Goal: Task Accomplishment & Management: Manage account settings

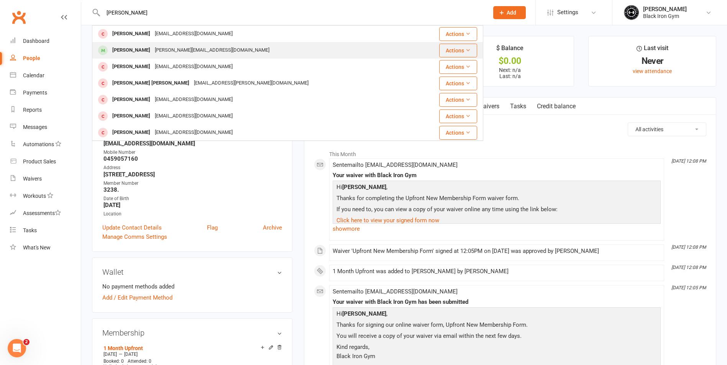
type input "[PERSON_NAME]"
click at [159, 54] on div "[PERSON_NAME][EMAIL_ADDRESS][DOMAIN_NAME]" at bounding box center [211, 50] width 119 height 11
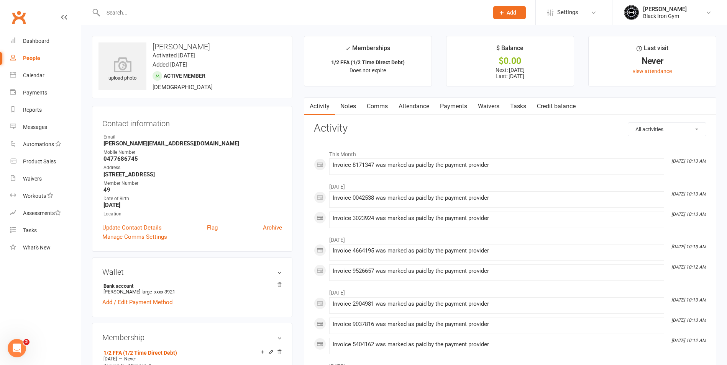
click at [143, 15] on input "text" at bounding box center [292, 12] width 382 height 11
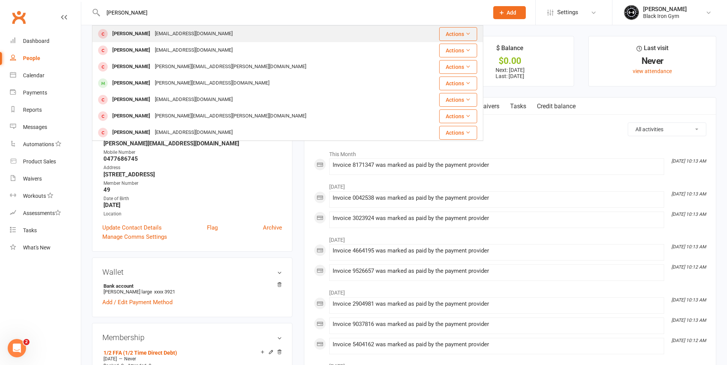
type input "[PERSON_NAME]"
click at [152, 30] on div "[EMAIL_ADDRESS][DOMAIN_NAME]" at bounding box center [193, 33] width 82 height 11
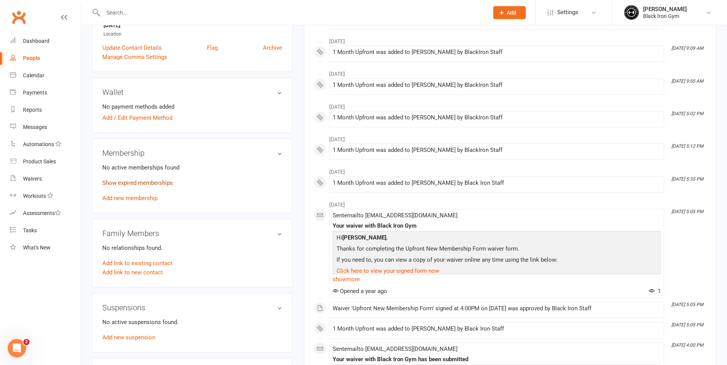
scroll to position [192, 0]
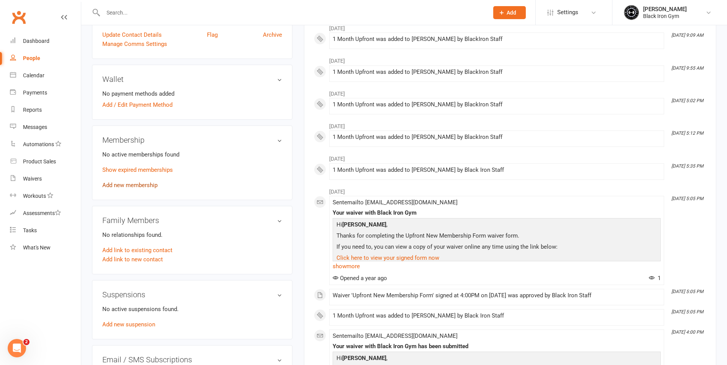
click at [151, 185] on link "Add new membership" at bounding box center [129, 185] width 55 height 7
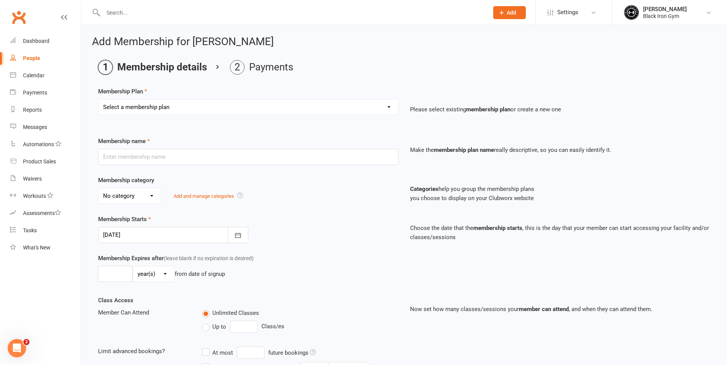
click at [265, 103] on select "Select a membership plan Create new Membership Plan FFA (Direct Debt) 1/2 FFA (…" at bounding box center [248, 107] width 300 height 15
select select "9"
click at [98, 100] on select "Select a membership plan Create new Membership Plan FFA (Direct Debt) 1/2 FFA (…" at bounding box center [248, 107] width 300 height 15
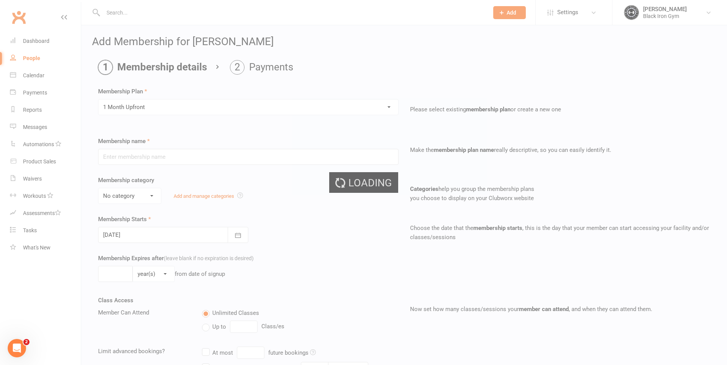
type input "1 Month Upfront"
select select "3"
type input "1"
select select "2"
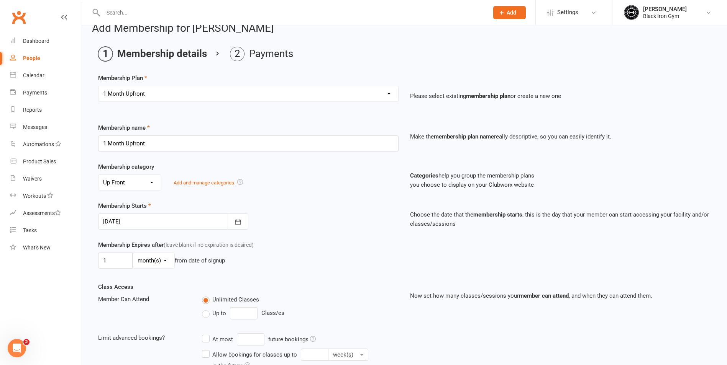
scroll to position [121, 0]
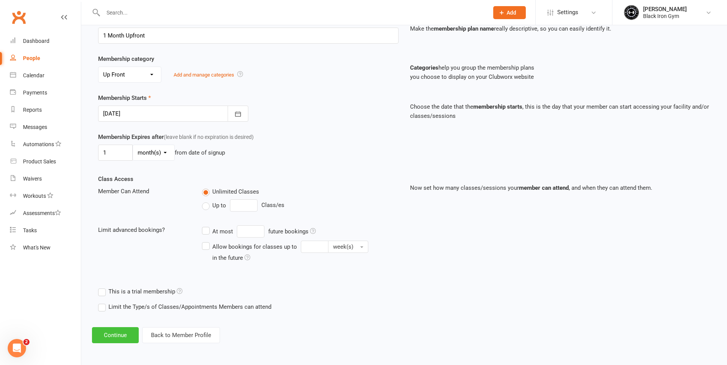
click at [134, 336] on button "Continue" at bounding box center [115, 336] width 47 height 16
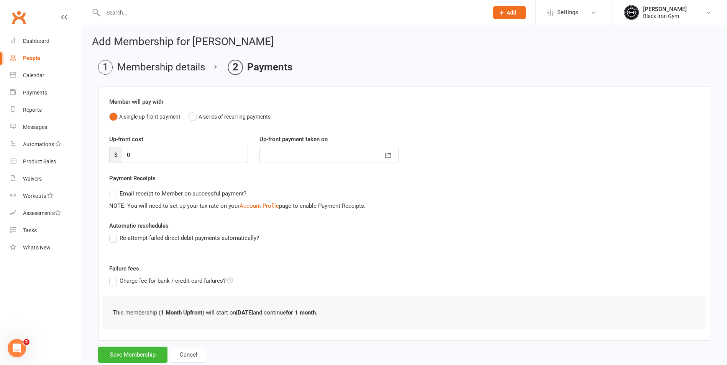
scroll to position [21, 0]
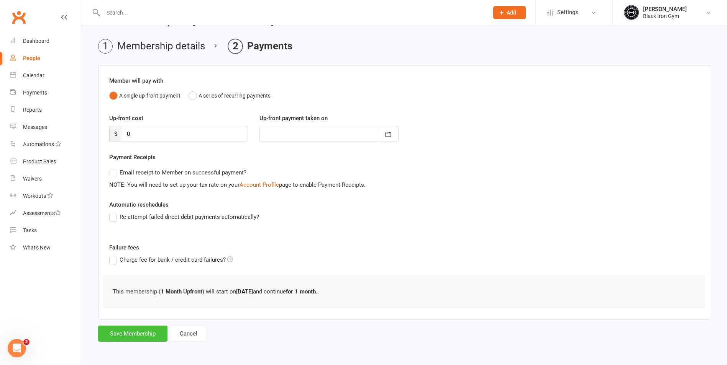
click at [130, 333] on button "Save Membership" at bounding box center [132, 334] width 69 height 16
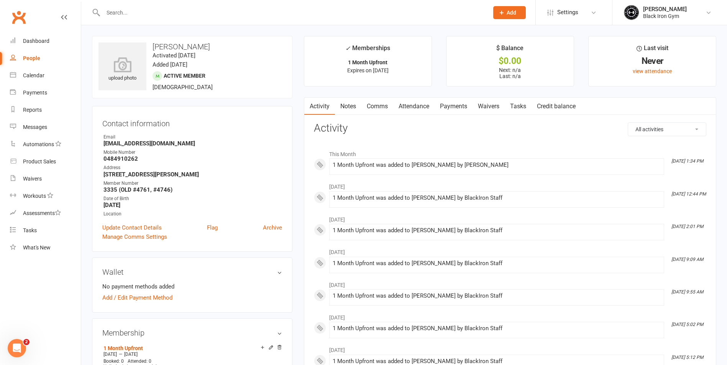
click at [151, 11] on input "text" at bounding box center [292, 12] width 382 height 11
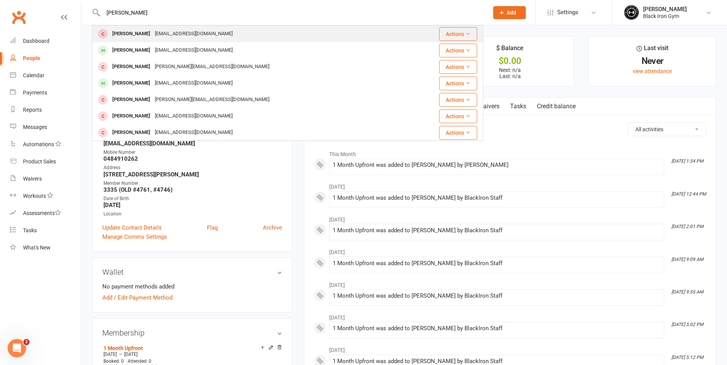
type input "[PERSON_NAME]"
click at [170, 33] on div "[EMAIL_ADDRESS][DOMAIN_NAME]" at bounding box center [193, 33] width 82 height 11
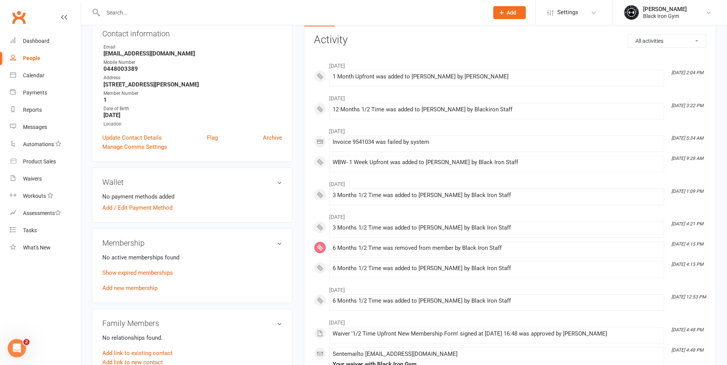
scroll to position [77, 0]
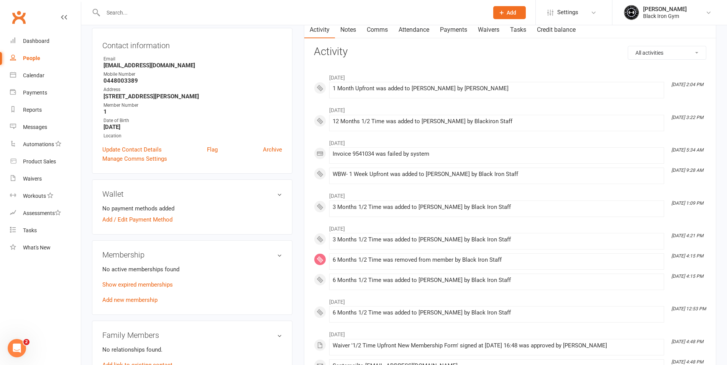
click at [111, 11] on input "text" at bounding box center [292, 12] width 382 height 11
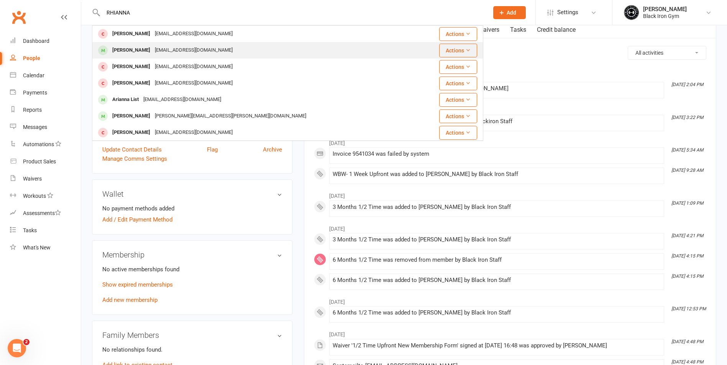
type input "RHIANNA"
click at [200, 48] on div "[EMAIL_ADDRESS][DOMAIN_NAME]" at bounding box center [193, 50] width 82 height 11
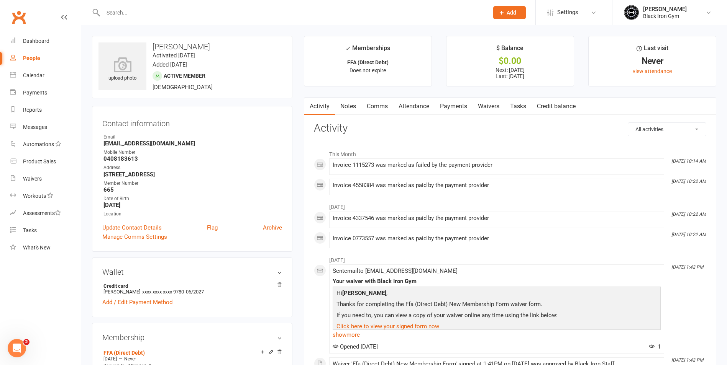
click at [465, 106] on link "Payments" at bounding box center [453, 107] width 38 height 18
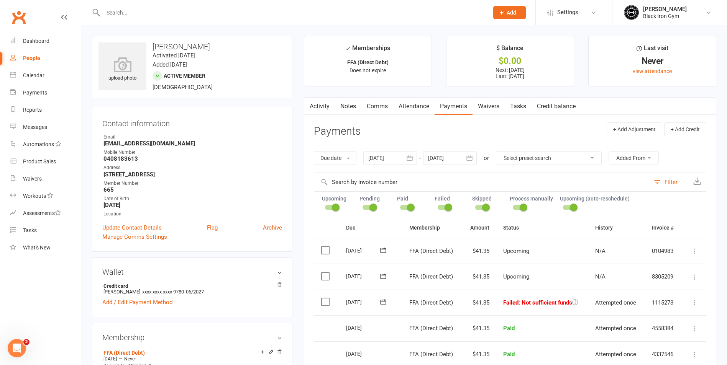
click at [381, 303] on icon at bounding box center [383, 302] width 8 height 8
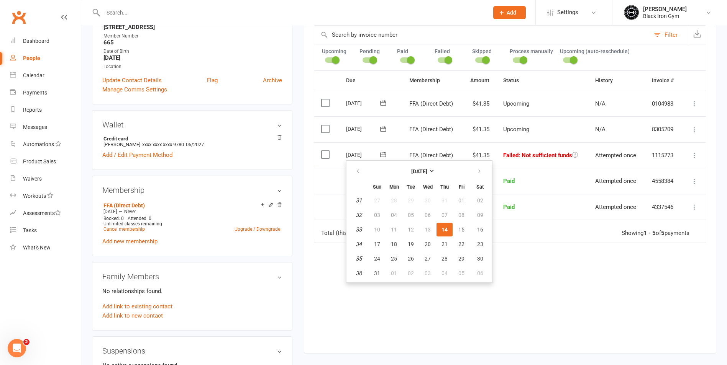
scroll to position [153, 0]
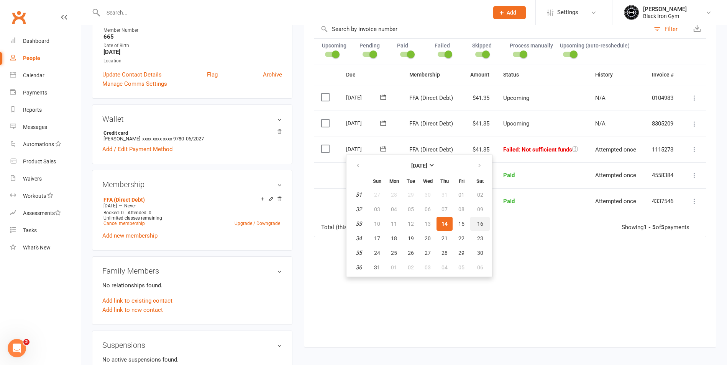
click at [482, 229] on button "16" at bounding box center [480, 224] width 20 height 14
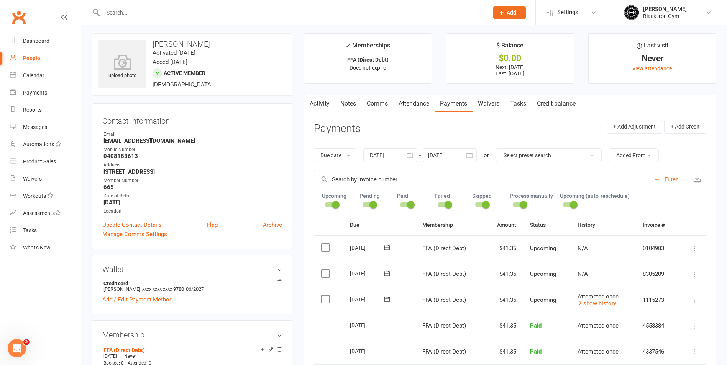
scroll to position [0, 0]
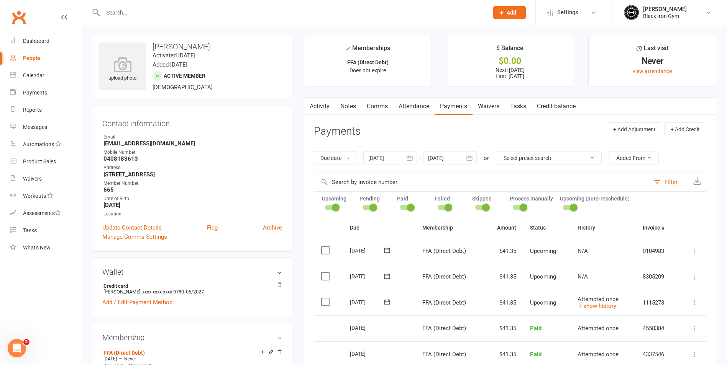
click at [206, 14] on input "text" at bounding box center [292, 12] width 382 height 11
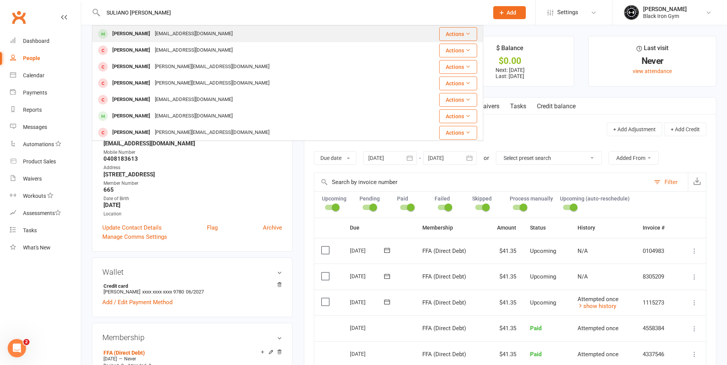
type input "SULIANO [PERSON_NAME]"
click at [156, 30] on div "[EMAIL_ADDRESS][DOMAIN_NAME]" at bounding box center [193, 33] width 82 height 11
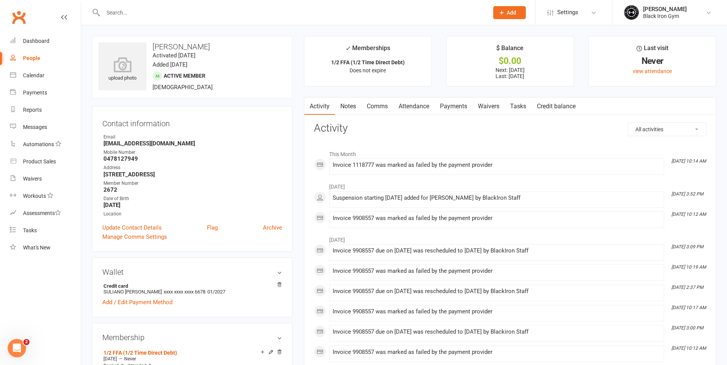
click at [469, 109] on link "Payments" at bounding box center [453, 107] width 38 height 18
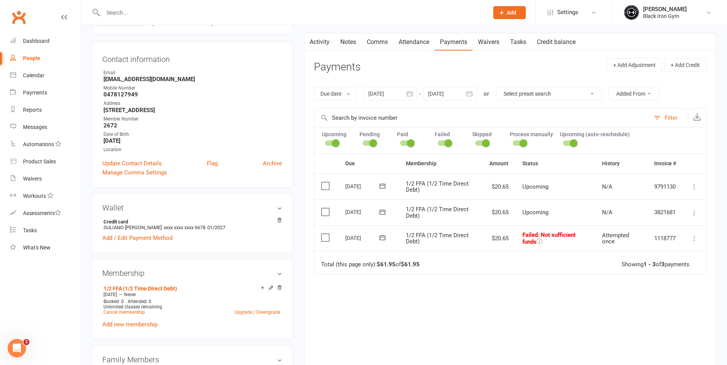
scroll to position [77, 0]
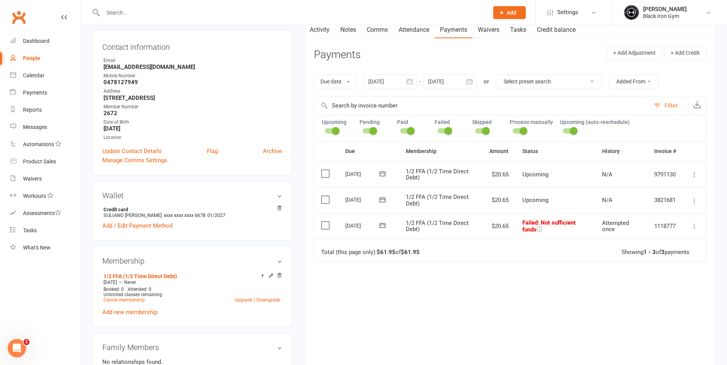
drag, startPoint x: 667, startPoint y: 255, endPoint x: 658, endPoint y: 254, distance: 9.2
click at [666, 255] on div "Showing 1 - 3 of 3 payments" at bounding box center [655, 252] width 68 height 7
click at [623, 247] on td "Total (this page only): $61.95 of $61.95 Showing 1 - 3 of 3 payments" at bounding box center [510, 250] width 392 height 23
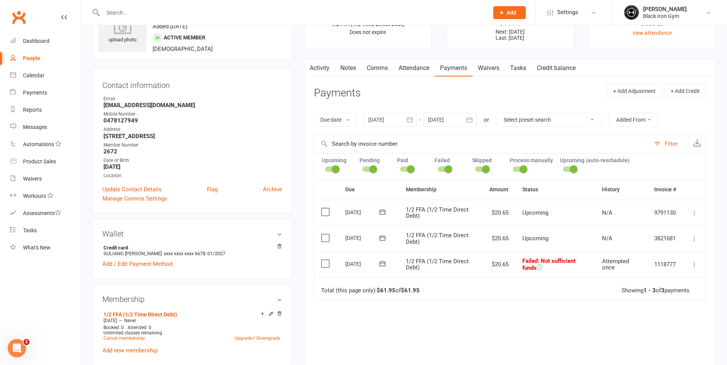
scroll to position [0, 0]
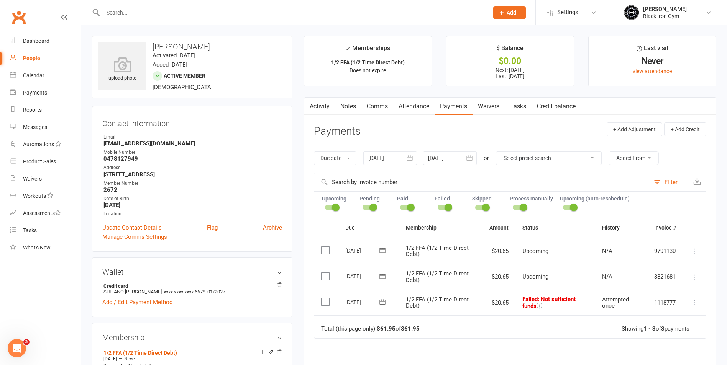
click at [184, 13] on input "text" at bounding box center [292, 12] width 382 height 11
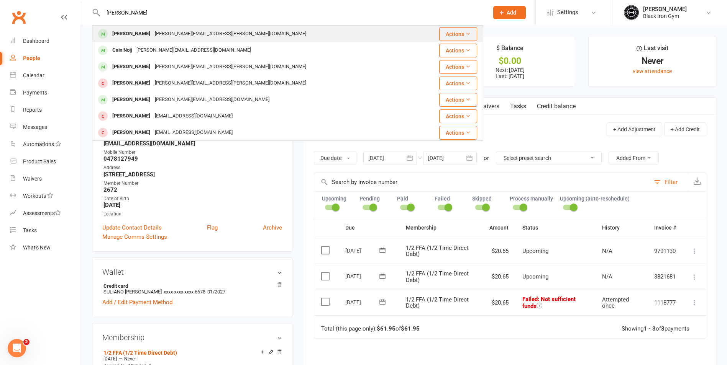
type input "[PERSON_NAME]"
click at [205, 26] on td "Cain Oldfield [EMAIL_ADDRESS][PERSON_NAME][DOMAIN_NAME]" at bounding box center [254, 34] width 325 height 16
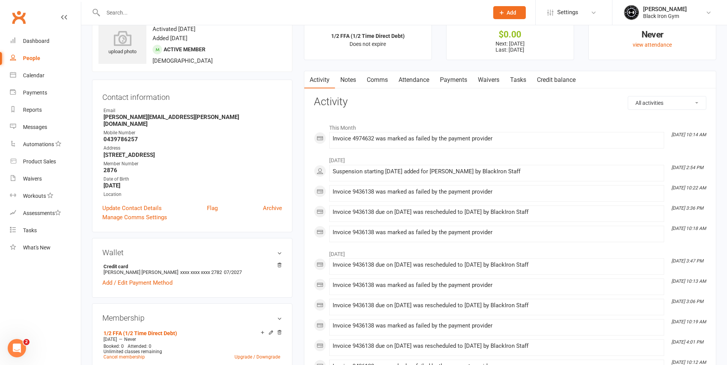
scroll to position [38, 0]
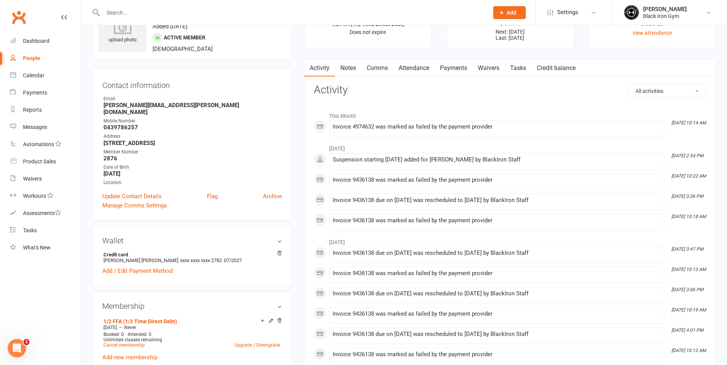
click at [460, 66] on link "Payments" at bounding box center [453, 68] width 38 height 18
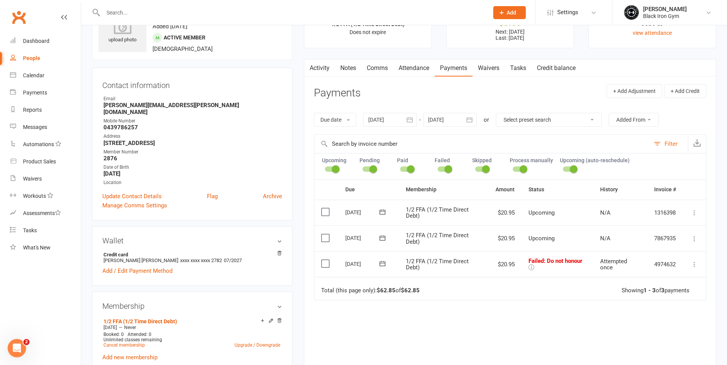
click at [383, 268] on icon at bounding box center [382, 264] width 8 height 8
click at [479, 341] on span "16" at bounding box center [479, 339] width 6 height 6
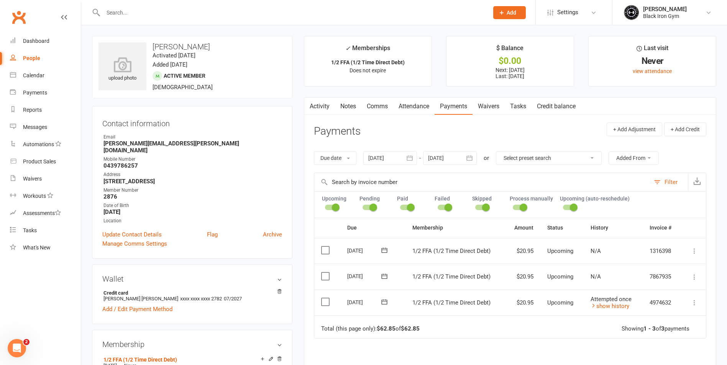
drag, startPoint x: 138, startPoint y: 20, endPoint x: 141, endPoint y: 4, distance: 16.5
click at [138, 20] on div at bounding box center [287, 12] width 391 height 25
click at [141, 4] on div at bounding box center [287, 12] width 391 height 25
click at [135, 11] on input "text" at bounding box center [292, 12] width 382 height 11
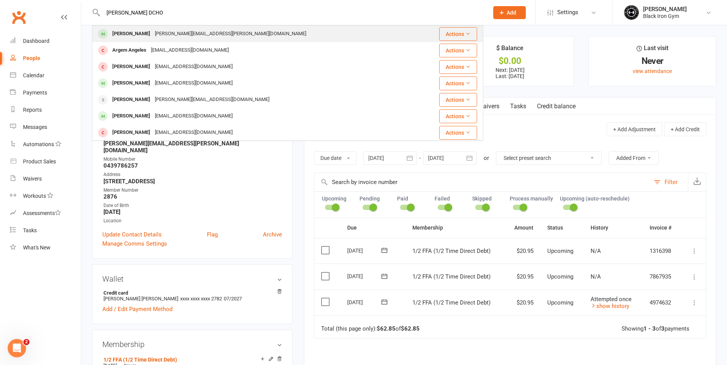
type input "[PERSON_NAME] DCHO"
click at [131, 31] on div "[PERSON_NAME]" at bounding box center [131, 33] width 43 height 11
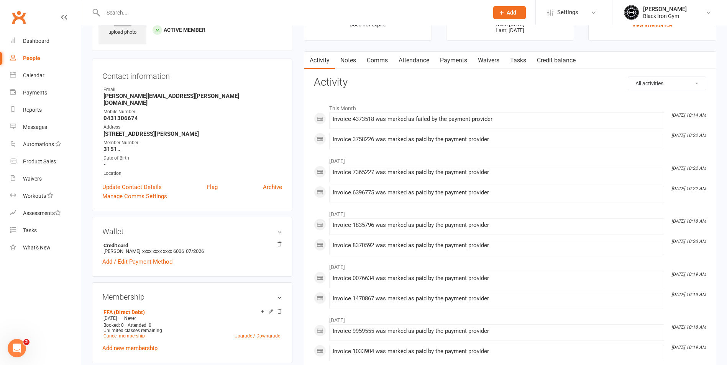
scroll to position [38, 0]
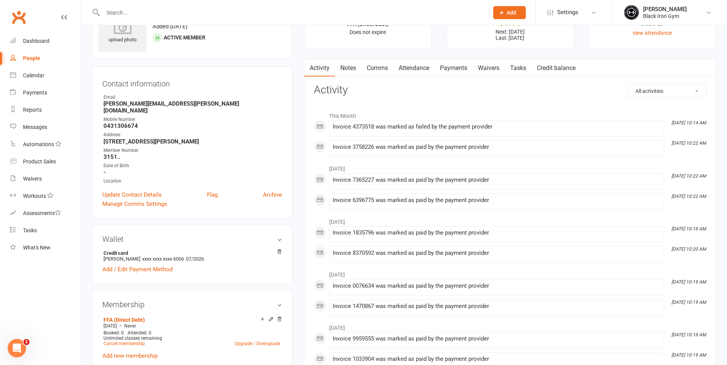
click at [454, 65] on link "Payments" at bounding box center [453, 68] width 38 height 18
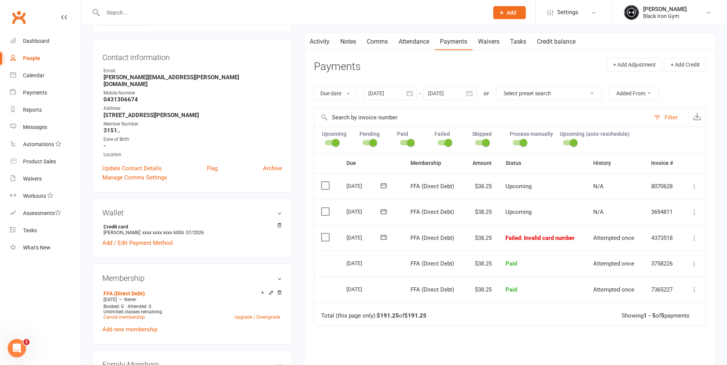
scroll to position [77, 0]
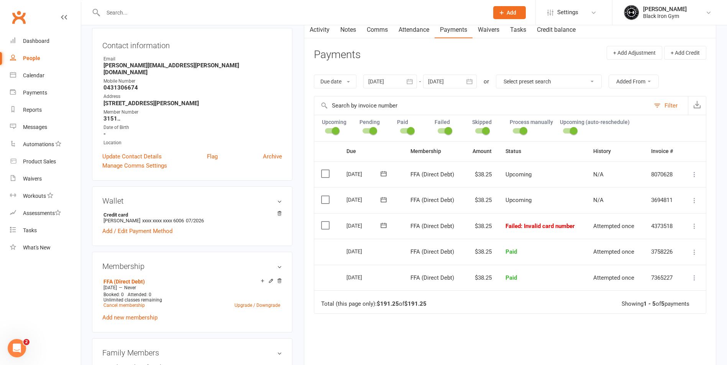
click at [112, 13] on input "text" at bounding box center [292, 12] width 382 height 11
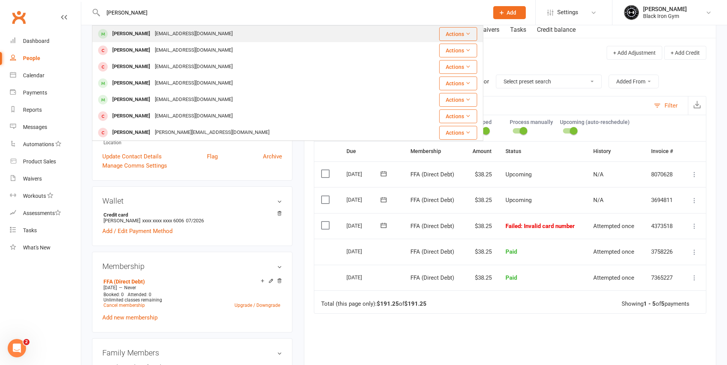
type input "[PERSON_NAME]"
click at [184, 33] on div "[EMAIL_ADDRESS][DOMAIN_NAME]" at bounding box center [193, 33] width 82 height 11
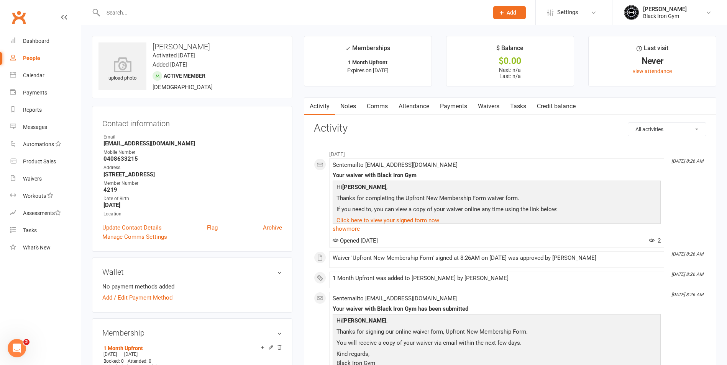
click at [505, 149] on li "[DATE]" at bounding box center [510, 152] width 392 height 12
click at [122, 15] on input "text" at bounding box center [292, 12] width 382 height 11
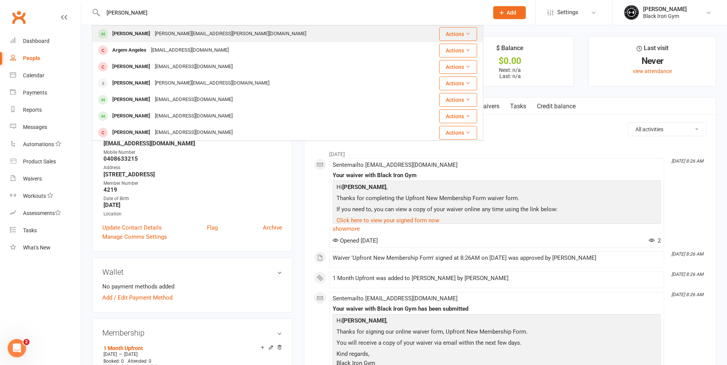
type input "[PERSON_NAME]"
click at [240, 36] on div "[PERSON_NAME] [PERSON_NAME][EMAIL_ADDRESS][PERSON_NAME][DOMAIN_NAME]" at bounding box center [255, 34] width 324 height 16
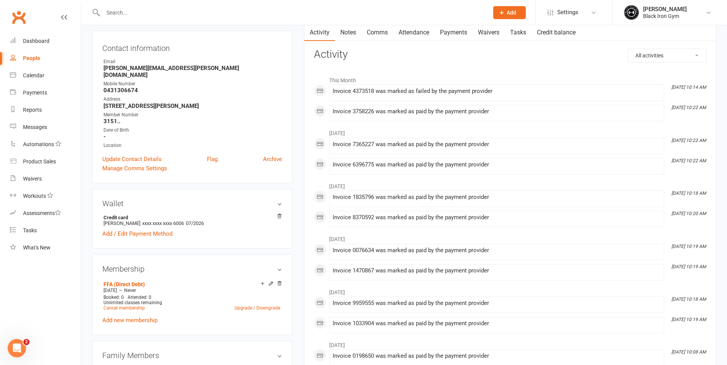
scroll to position [77, 0]
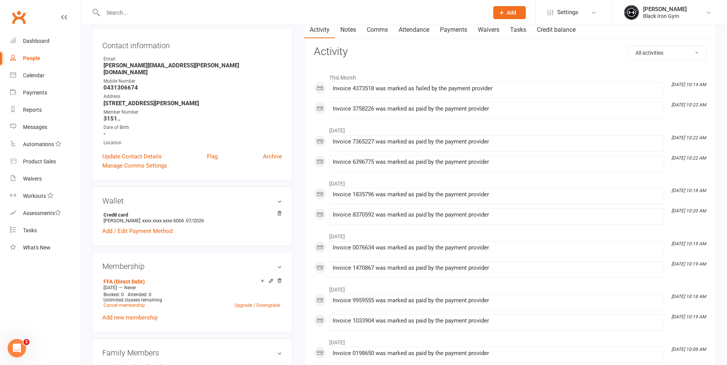
click at [455, 28] on link "Payments" at bounding box center [453, 30] width 38 height 18
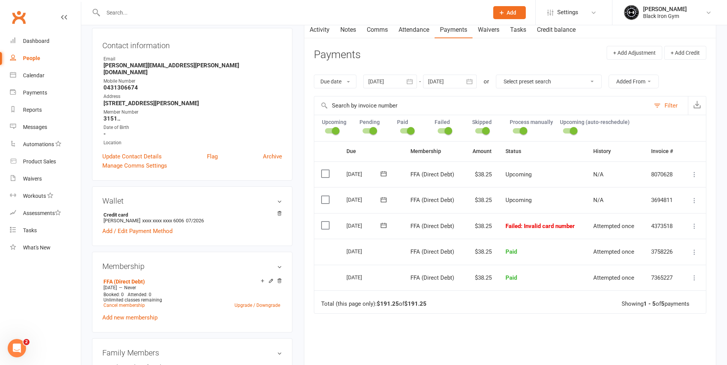
click at [135, 13] on input "text" at bounding box center [292, 12] width 382 height 11
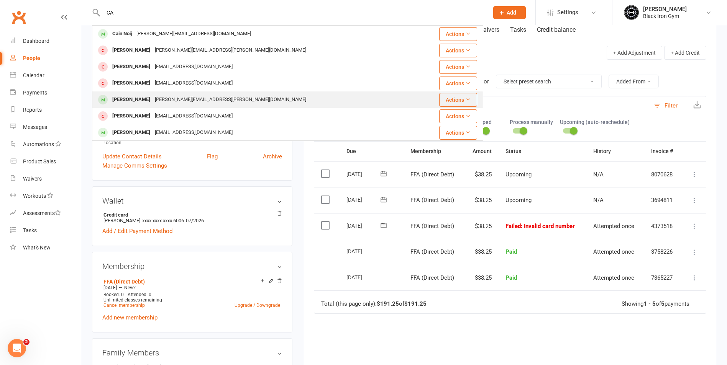
type input "C"
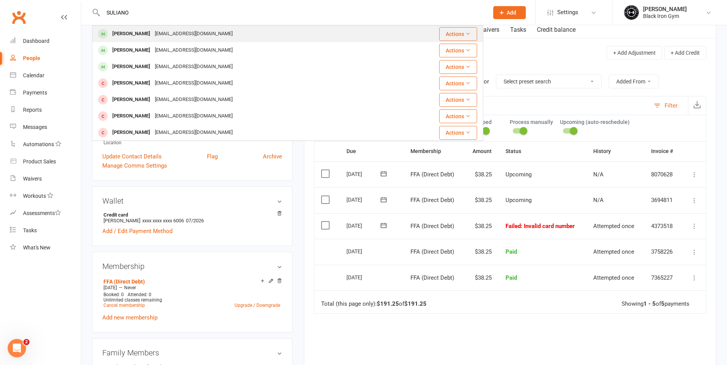
type input "SULIANO"
click at [203, 33] on div "[EMAIL_ADDRESS][DOMAIN_NAME]" at bounding box center [193, 33] width 82 height 11
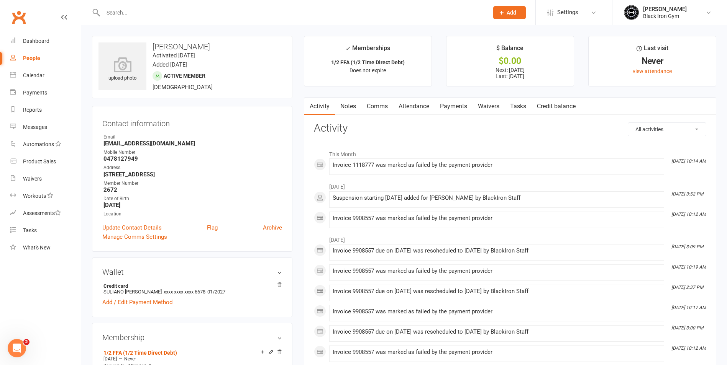
click at [149, 15] on input "text" at bounding box center [292, 12] width 382 height 11
paste input "[PERSON_NAME]"
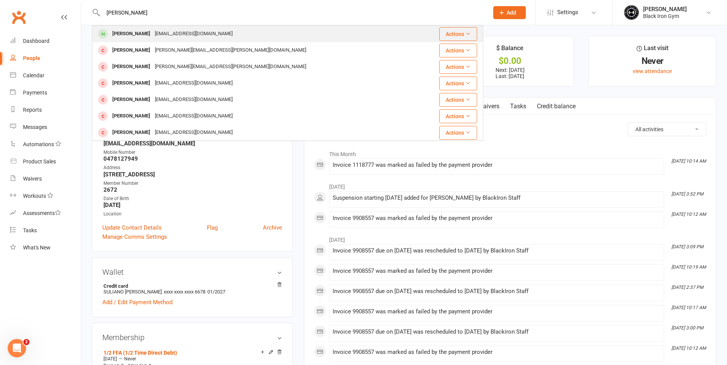
type input "[PERSON_NAME]"
click at [168, 31] on div "[EMAIL_ADDRESS][DOMAIN_NAME]" at bounding box center [193, 33] width 82 height 11
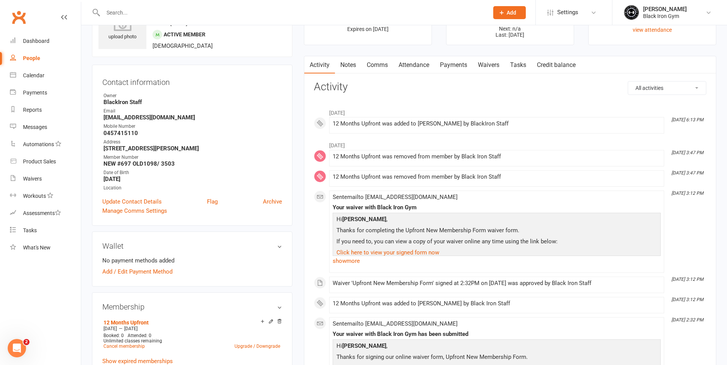
scroll to position [38, 0]
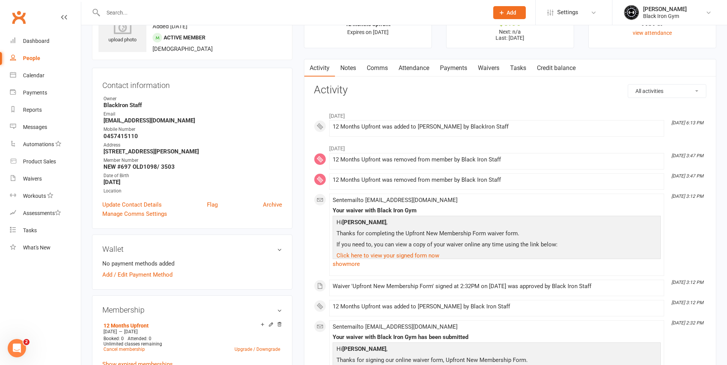
click at [130, 10] on input "text" at bounding box center [292, 12] width 382 height 11
paste input "[PERSON_NAME]"
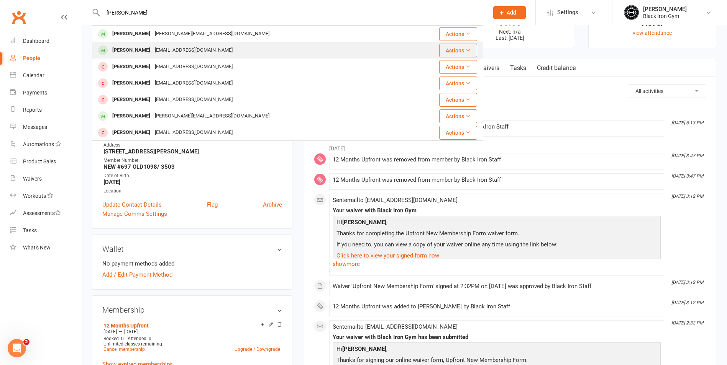
type input "[PERSON_NAME]"
click at [197, 49] on div "[EMAIL_ADDRESS][DOMAIN_NAME]" at bounding box center [193, 50] width 82 height 11
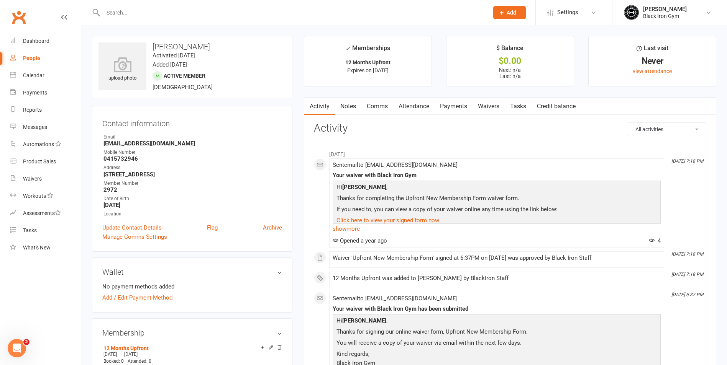
click at [162, 13] on input "text" at bounding box center [292, 12] width 382 height 11
paste input "[PERSON_NAME]"
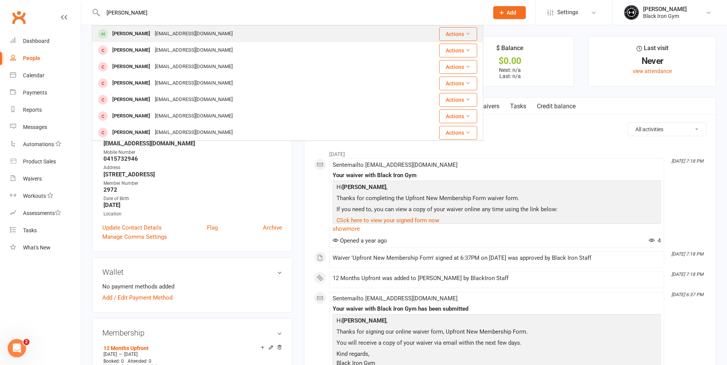
type input "[PERSON_NAME]"
click at [170, 33] on div "[EMAIL_ADDRESS][DOMAIN_NAME]" at bounding box center [193, 33] width 82 height 11
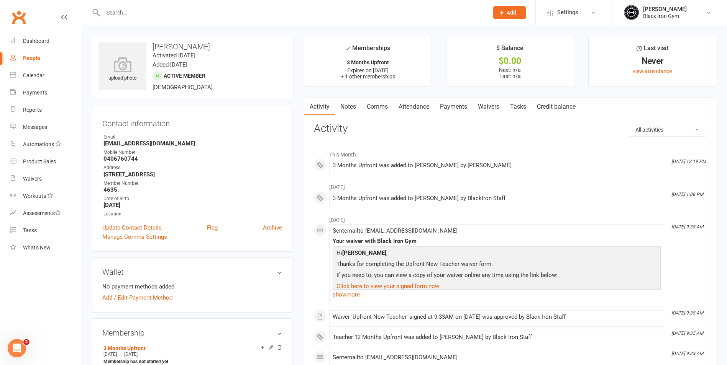
click at [143, 10] on input "text" at bounding box center [292, 12] width 382 height 11
paste input "[PERSON_NAME]"
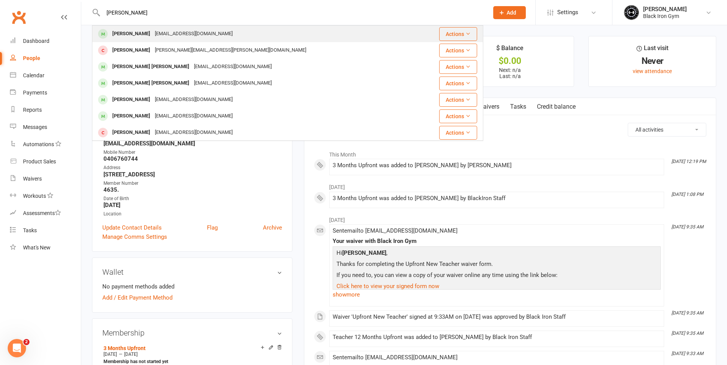
type input "[PERSON_NAME]"
click at [195, 29] on div "[EMAIL_ADDRESS][DOMAIN_NAME]" at bounding box center [193, 33] width 82 height 11
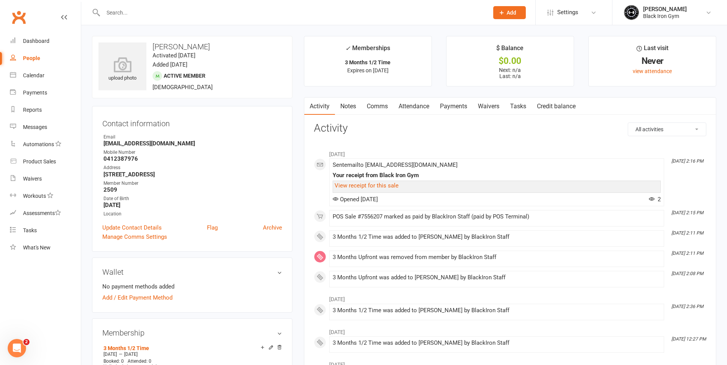
drag, startPoint x: 133, startPoint y: 5, endPoint x: 132, endPoint y: 10, distance: 5.1
click at [133, 7] on div at bounding box center [287, 12] width 391 height 25
click at [127, 17] on input "text" at bounding box center [292, 12] width 382 height 11
paste input "[PERSON_NAME]"
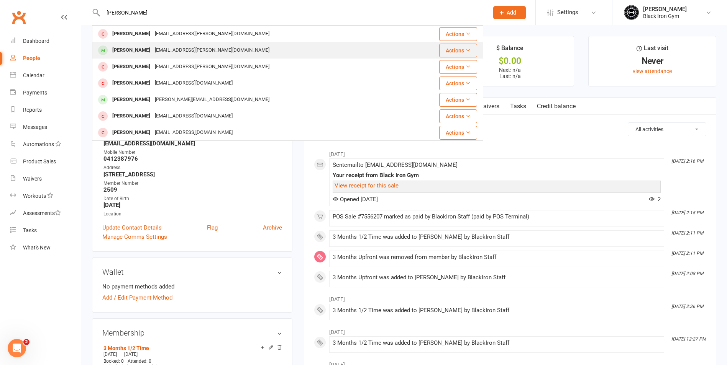
type input "[PERSON_NAME]"
click at [195, 48] on div "[EMAIL_ADDRESS][PERSON_NAME][DOMAIN_NAME]" at bounding box center [211, 50] width 119 height 11
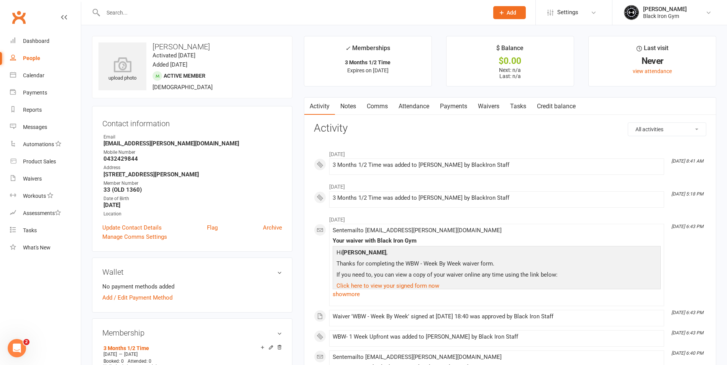
click at [152, 7] on input "text" at bounding box center [292, 12] width 382 height 11
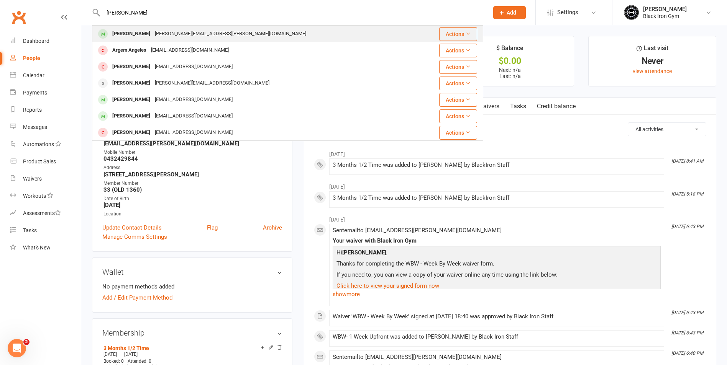
type input "[PERSON_NAME]"
click at [159, 29] on div "[PERSON_NAME][EMAIL_ADDRESS][PERSON_NAME][DOMAIN_NAME]" at bounding box center [230, 33] width 156 height 11
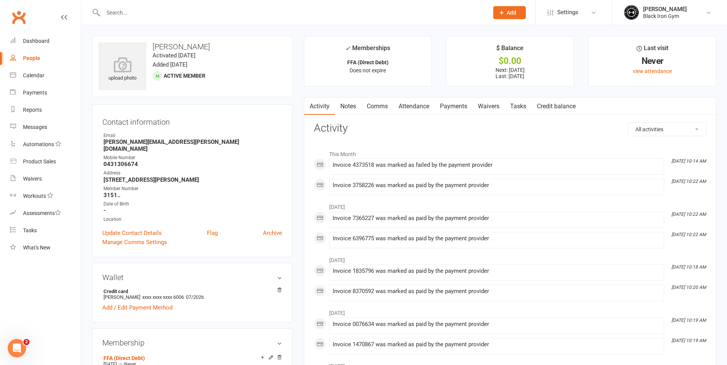
click at [444, 102] on link "Payments" at bounding box center [453, 107] width 38 height 18
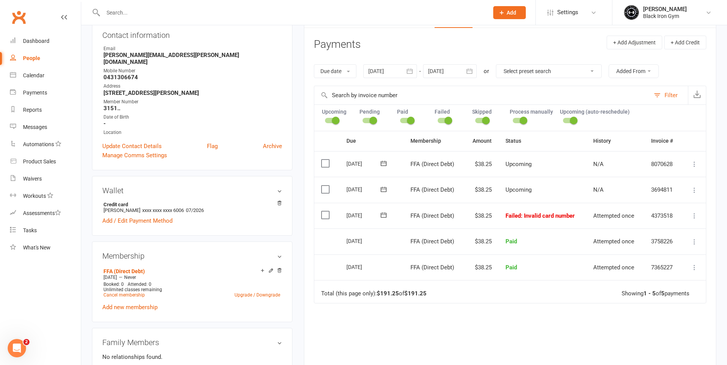
scroll to position [115, 0]
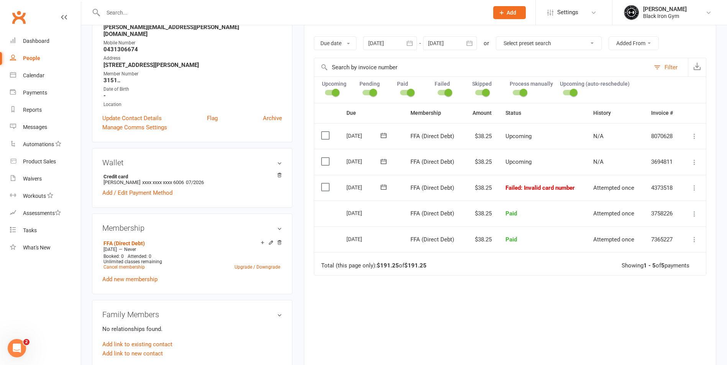
click at [693, 185] on icon at bounding box center [694, 188] width 8 height 8
click at [555, 326] on div "Due Contact Membership Amount Status History Invoice # Select this [DATE] [PERS…" at bounding box center [510, 238] width 392 height 271
click at [142, 11] on input "text" at bounding box center [292, 12] width 382 height 11
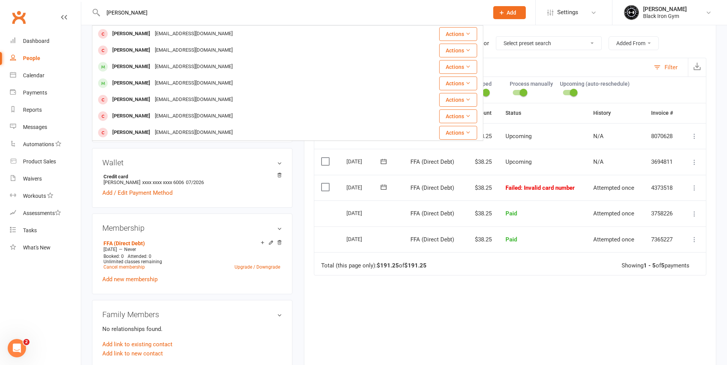
type input "[PERSON_NAME]"
click at [152, 31] on div "[EMAIL_ADDRESS][DOMAIN_NAME]" at bounding box center [193, 33] width 82 height 11
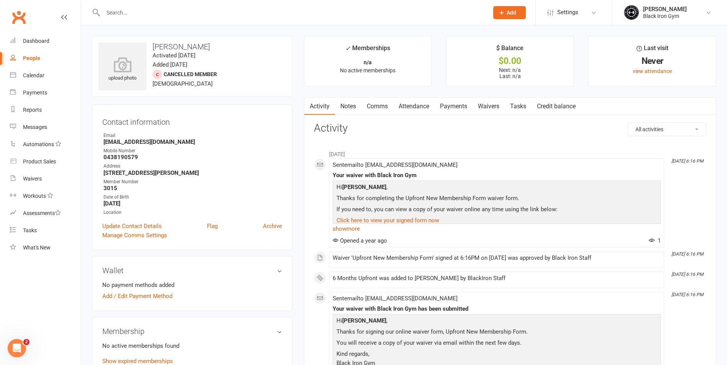
click at [446, 107] on link "Payments" at bounding box center [453, 107] width 38 height 18
